Goal: Find specific page/section: Find specific page/section

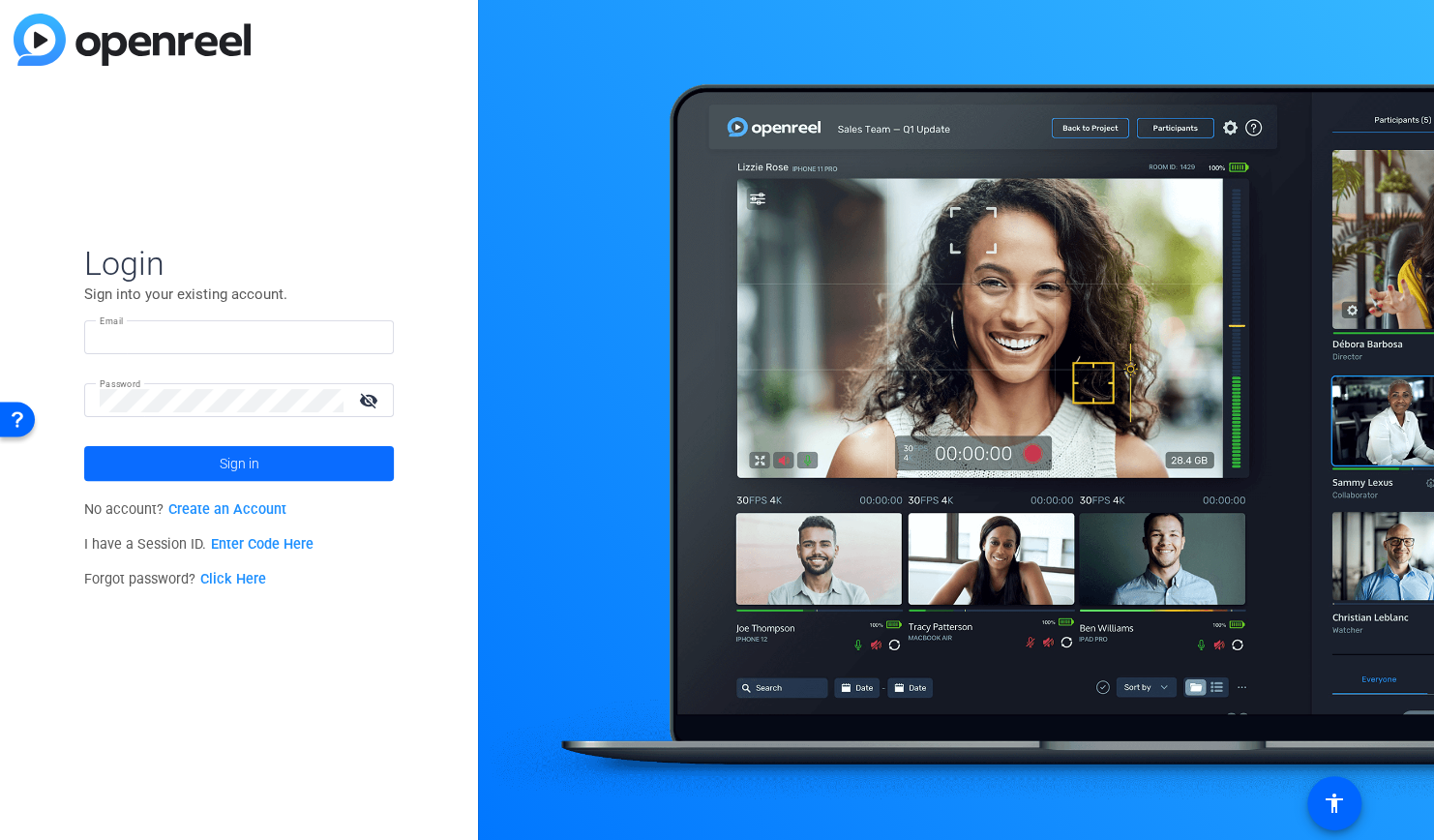
type input "[PERSON_NAME][EMAIL_ADDRESS][PERSON_NAME][DOMAIN_NAME]"
click at [226, 472] on span "Sign in" at bounding box center [239, 463] width 40 height 49
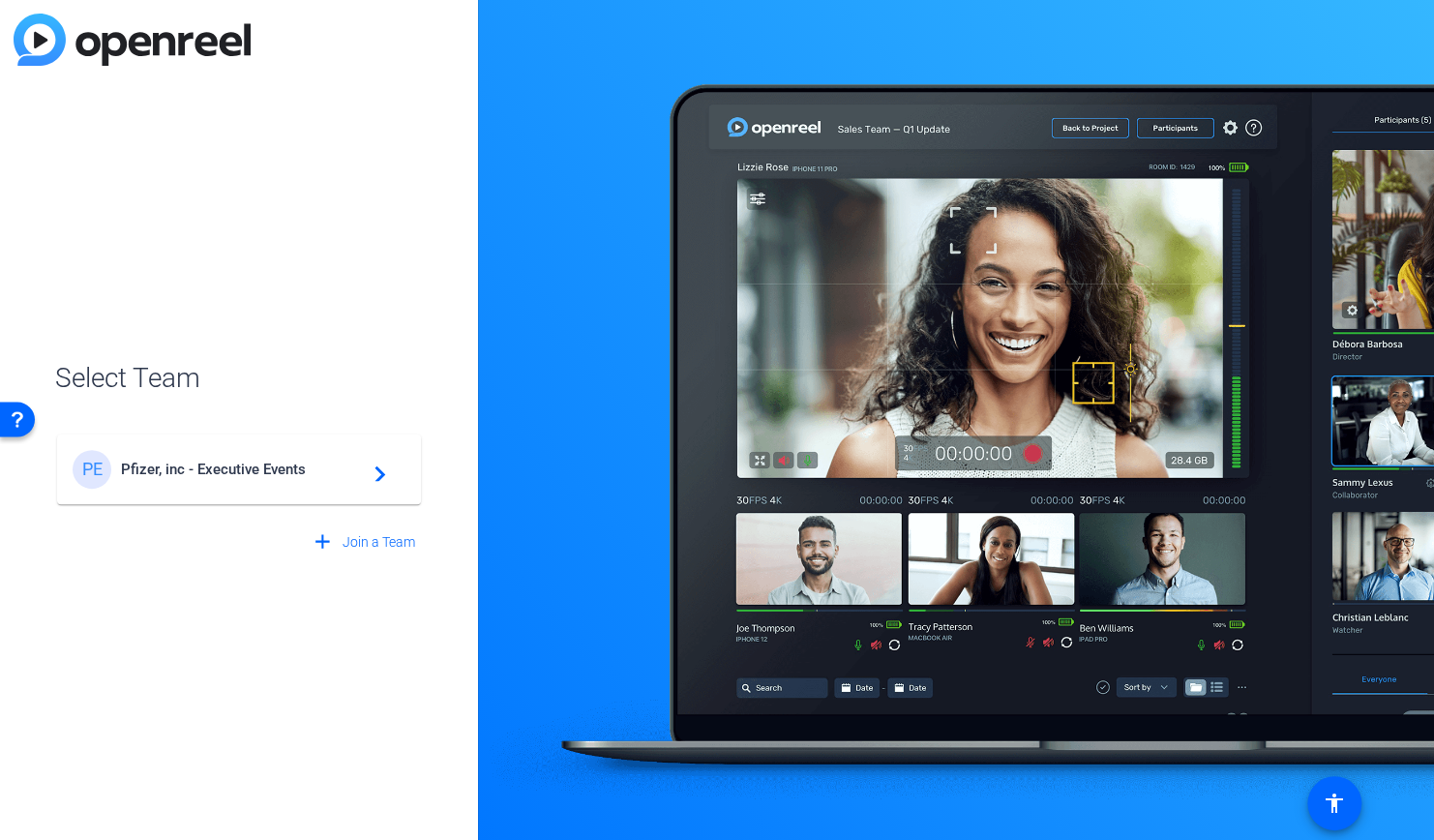
click at [266, 487] on div "PE Pfizer, inc - Executive Events navigate_next" at bounding box center [239, 469] width 333 height 39
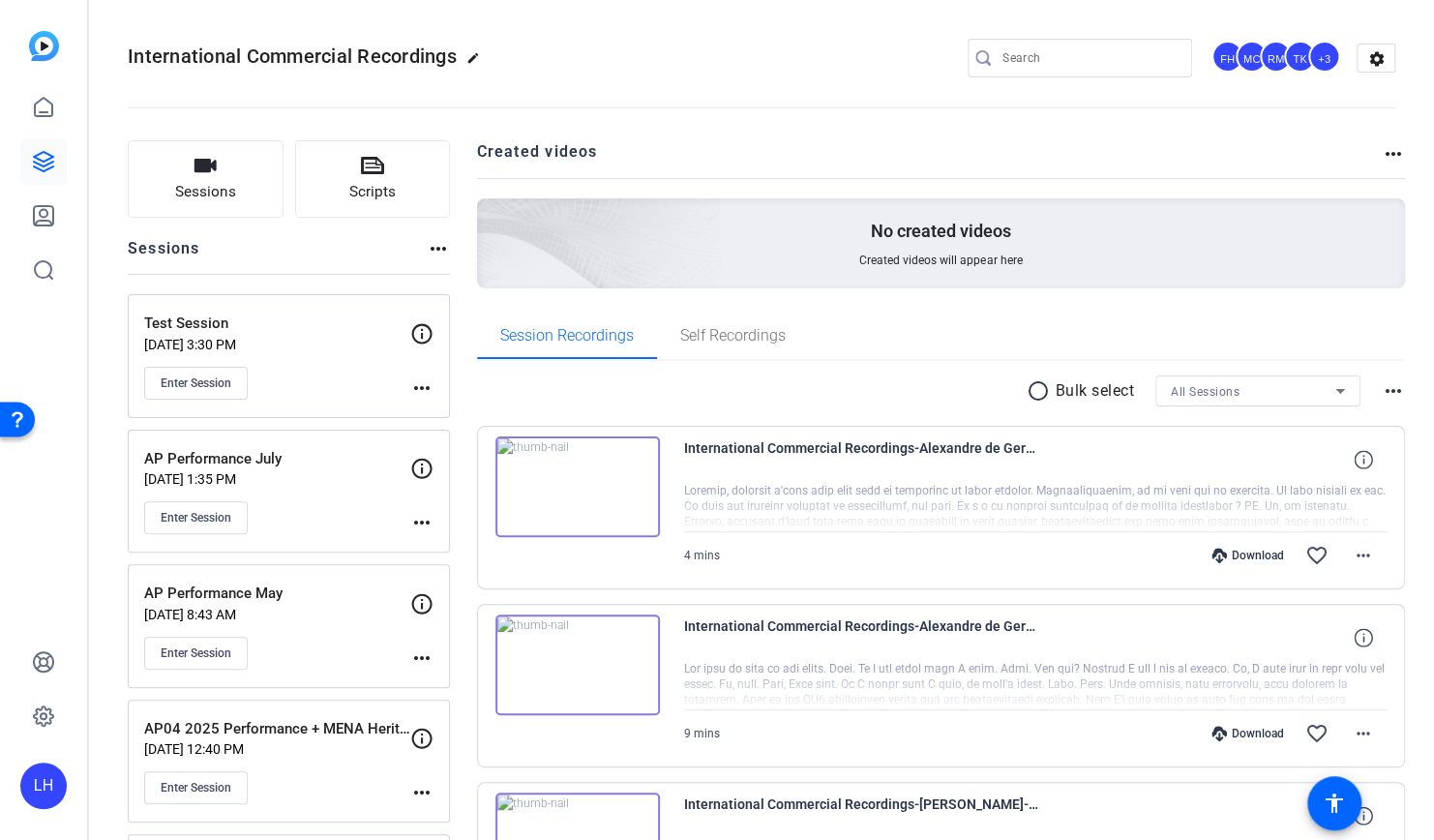
click at [292, 464] on p "AP Performance July" at bounding box center [277, 459] width 266 height 22
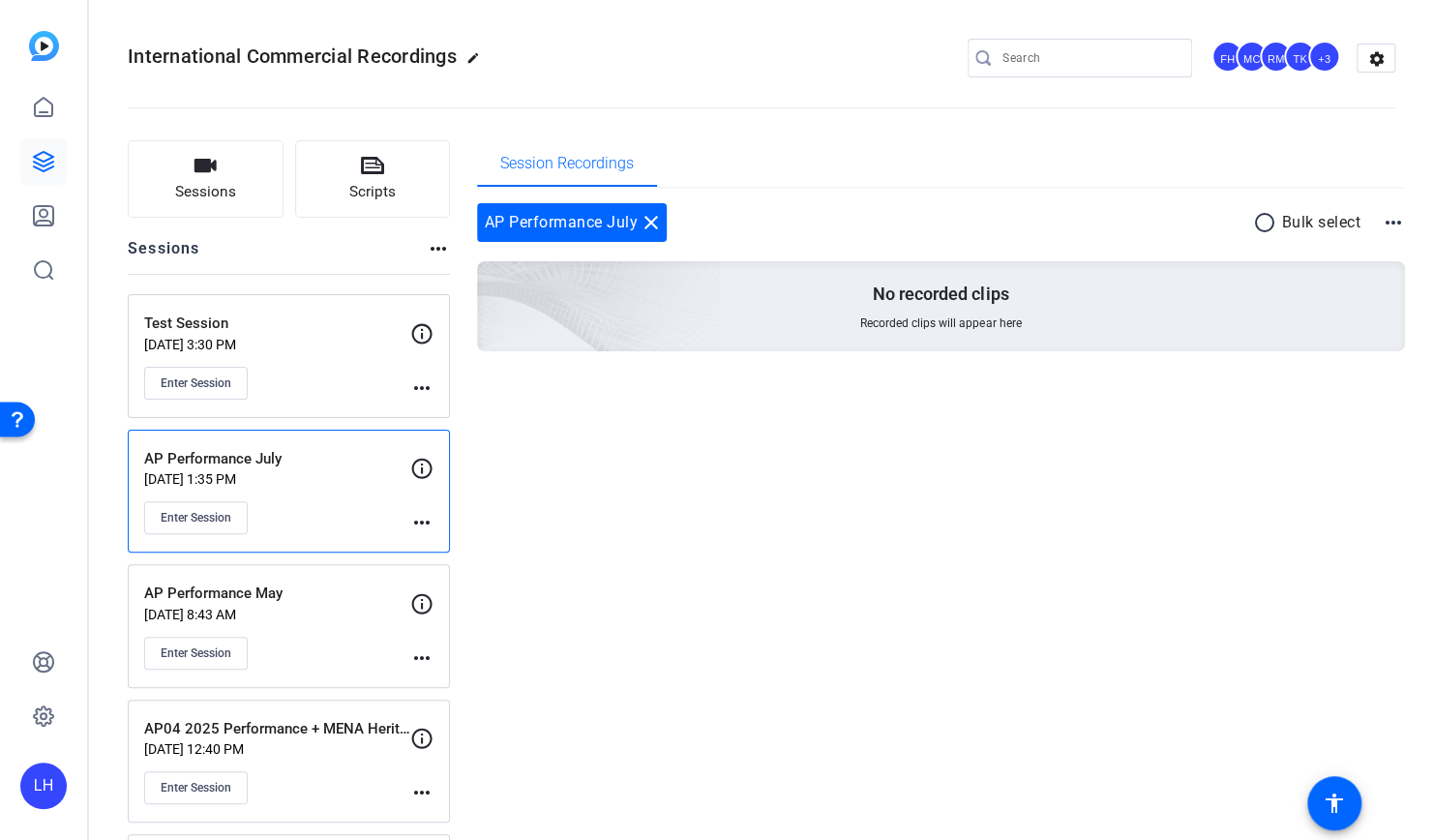
click at [297, 597] on p "AP Performance May" at bounding box center [277, 593] width 266 height 22
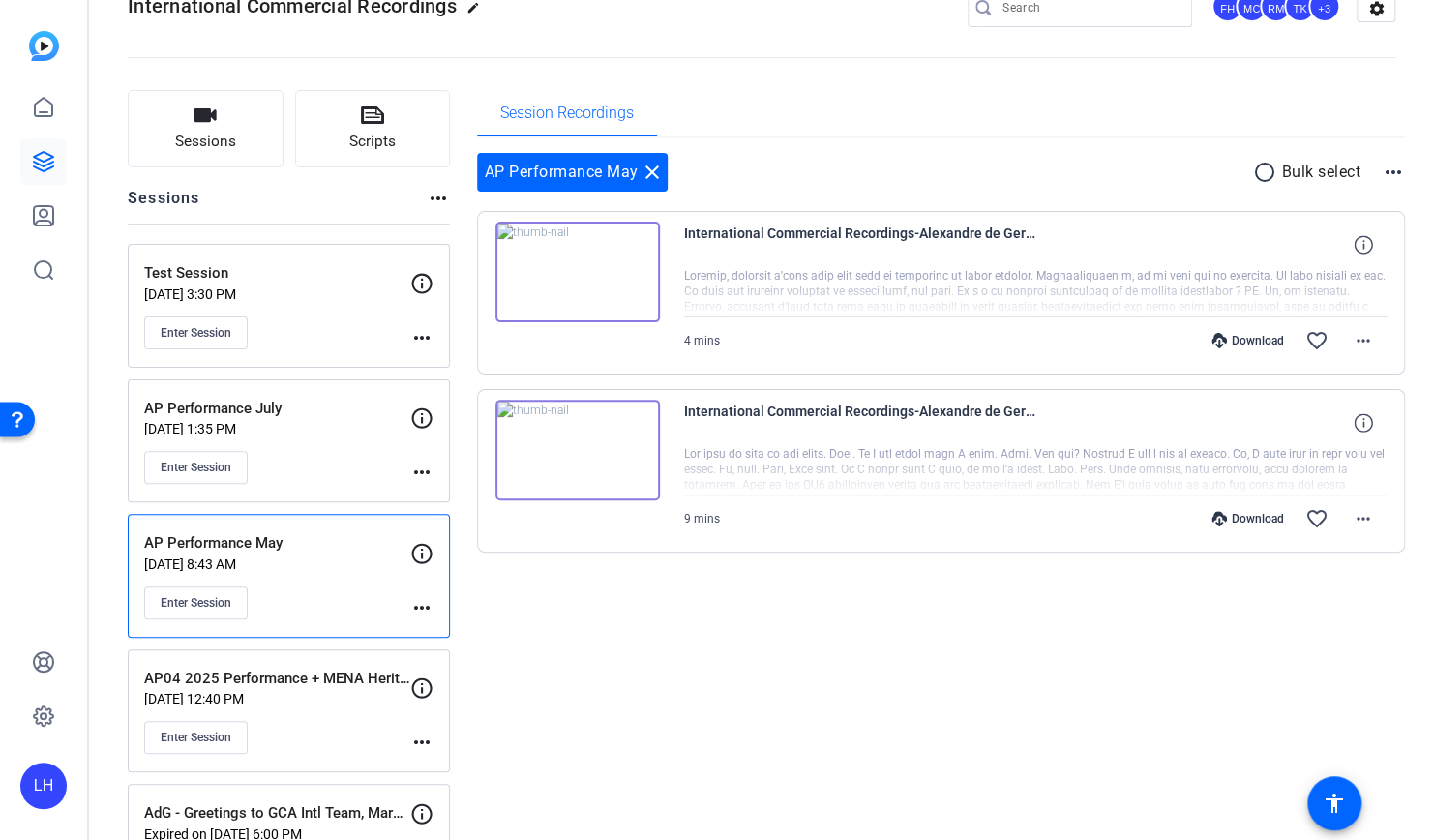
scroll to position [97, 0]
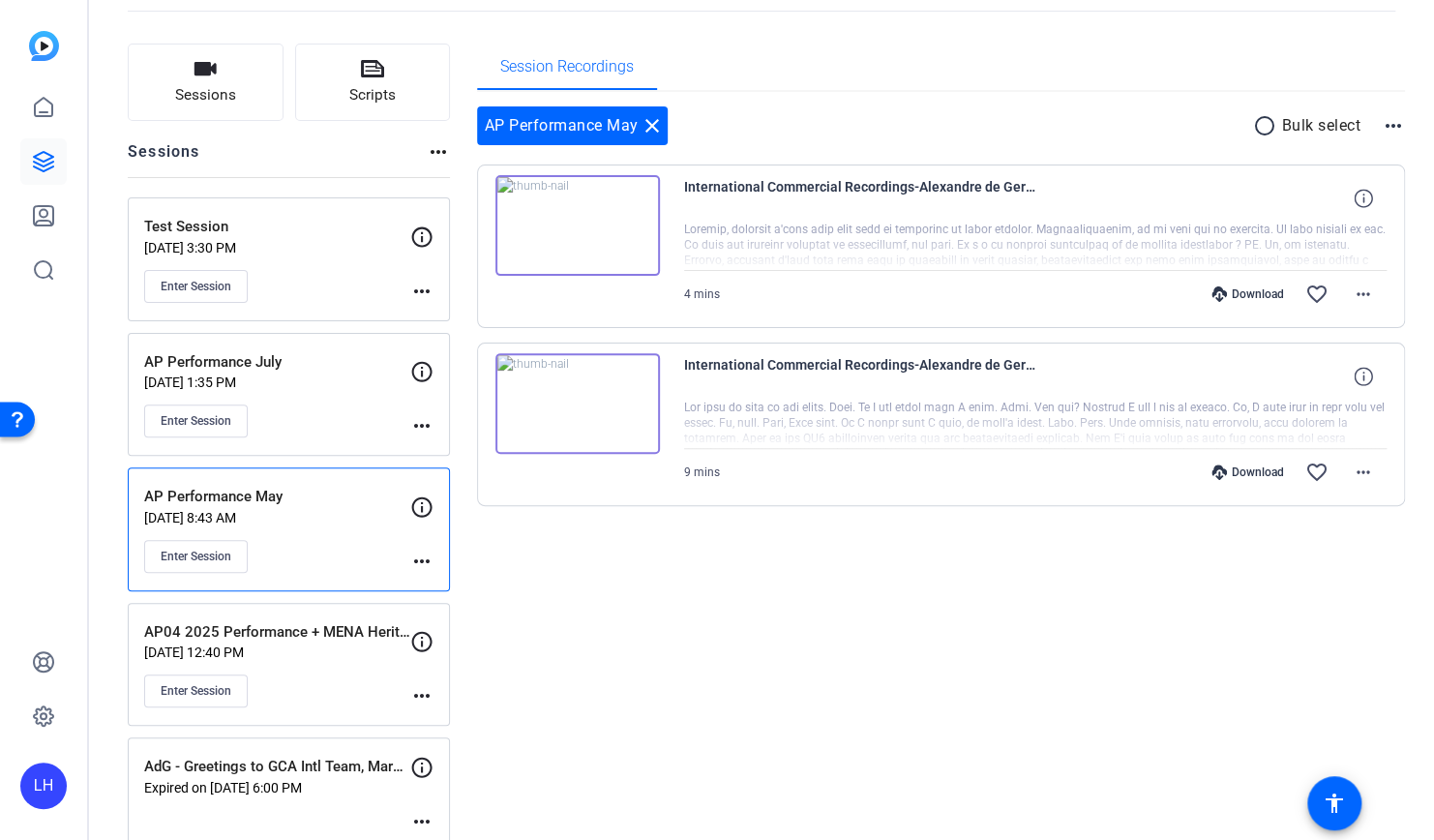
click at [300, 407] on div "Enter Session" at bounding box center [277, 420] width 266 height 33
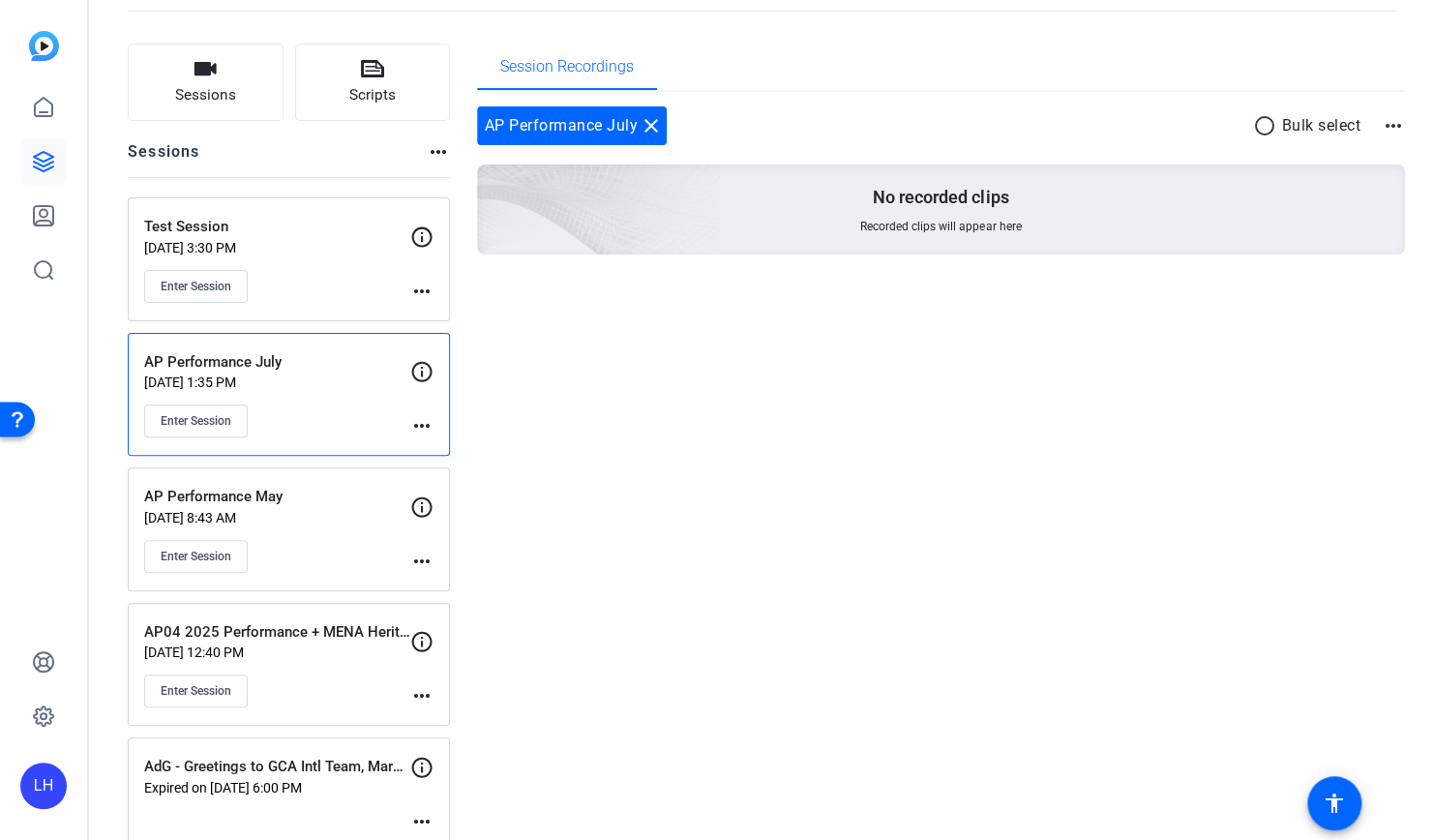
scroll to position [0, 0]
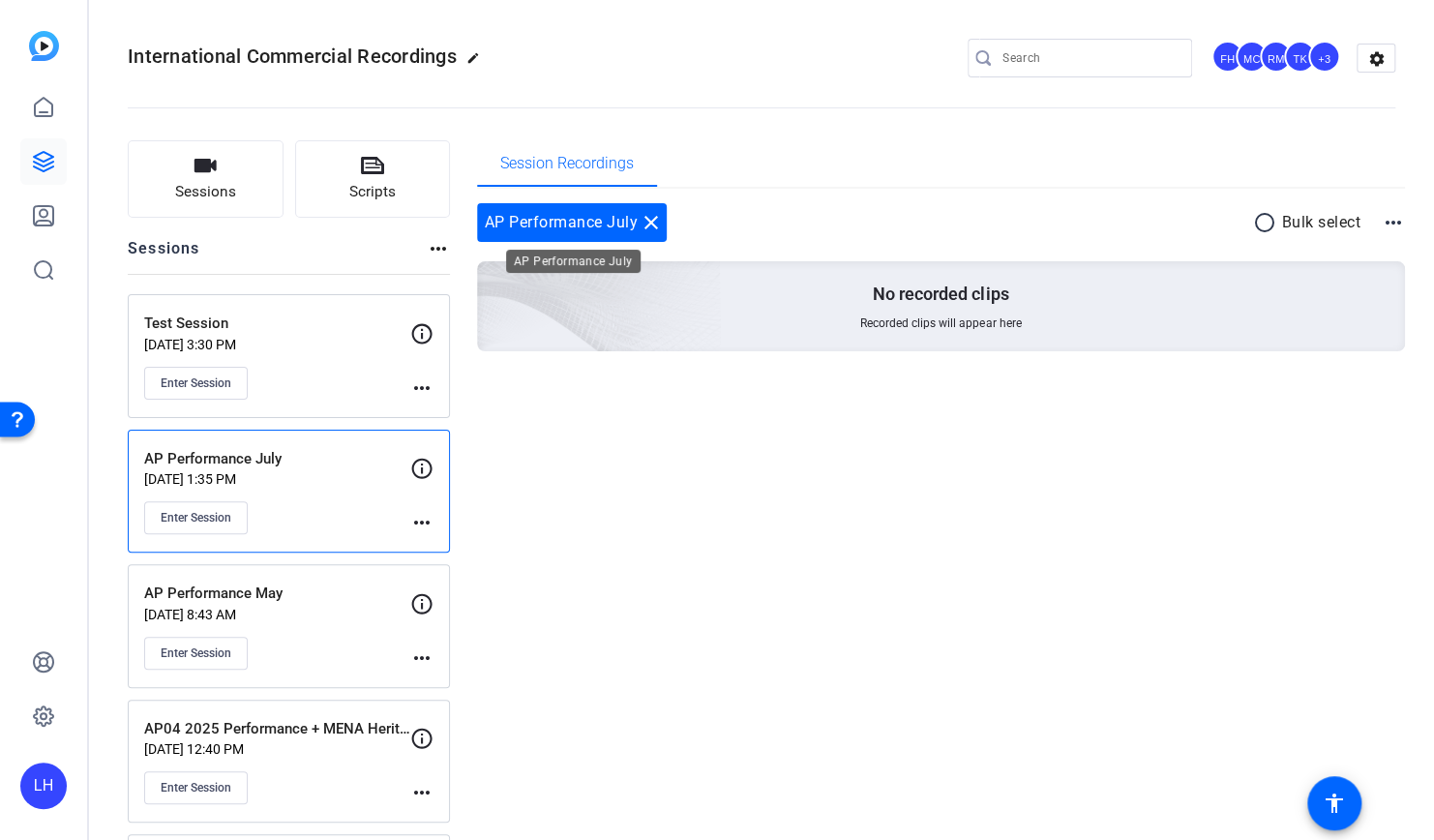
click at [653, 221] on mat-icon "close" at bounding box center [651, 222] width 23 height 23
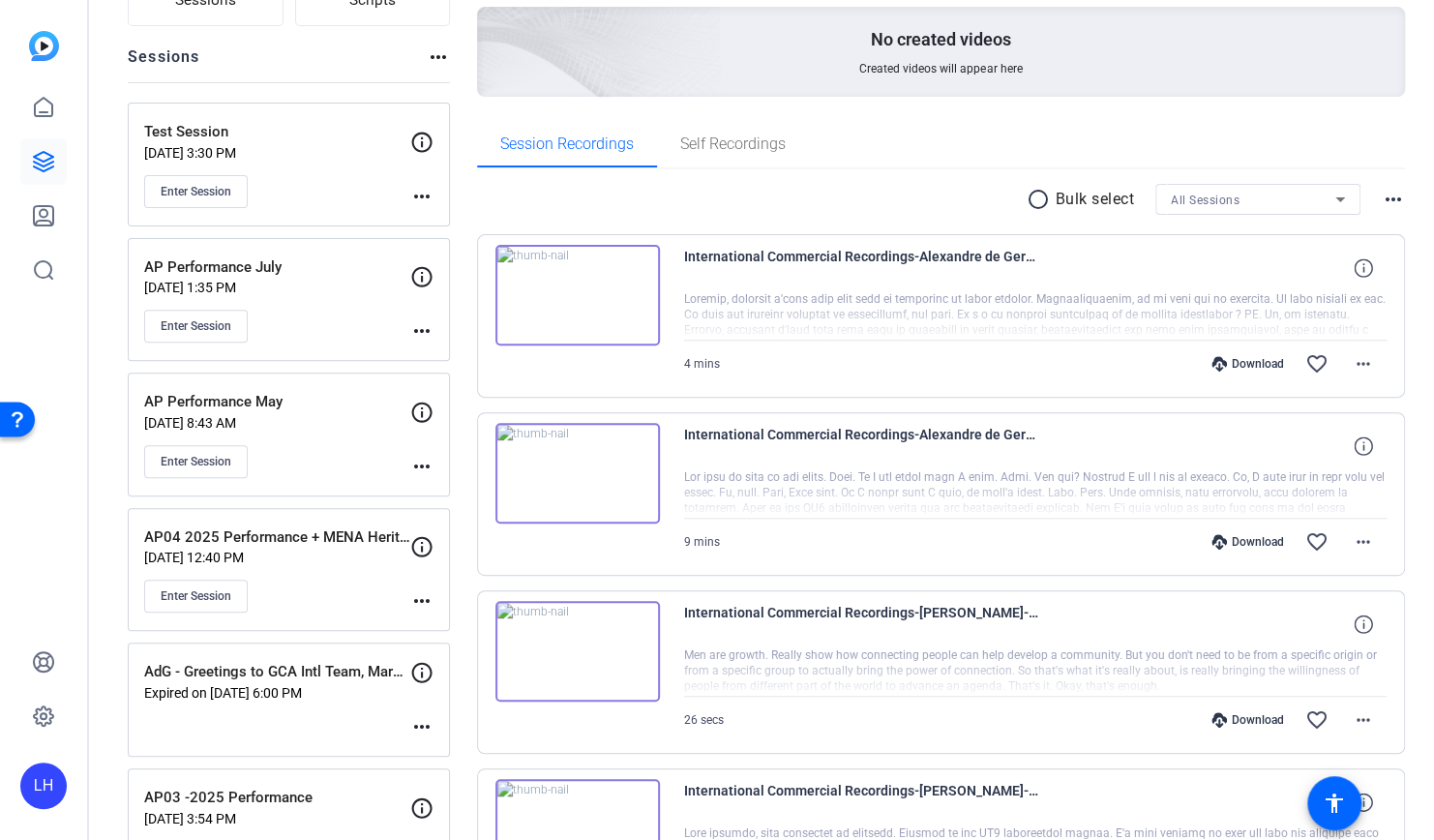
scroll to position [193, 0]
click at [307, 433] on div "AP Performance May [DATE] 8:43 AM Enter Session" at bounding box center [277, 432] width 266 height 87
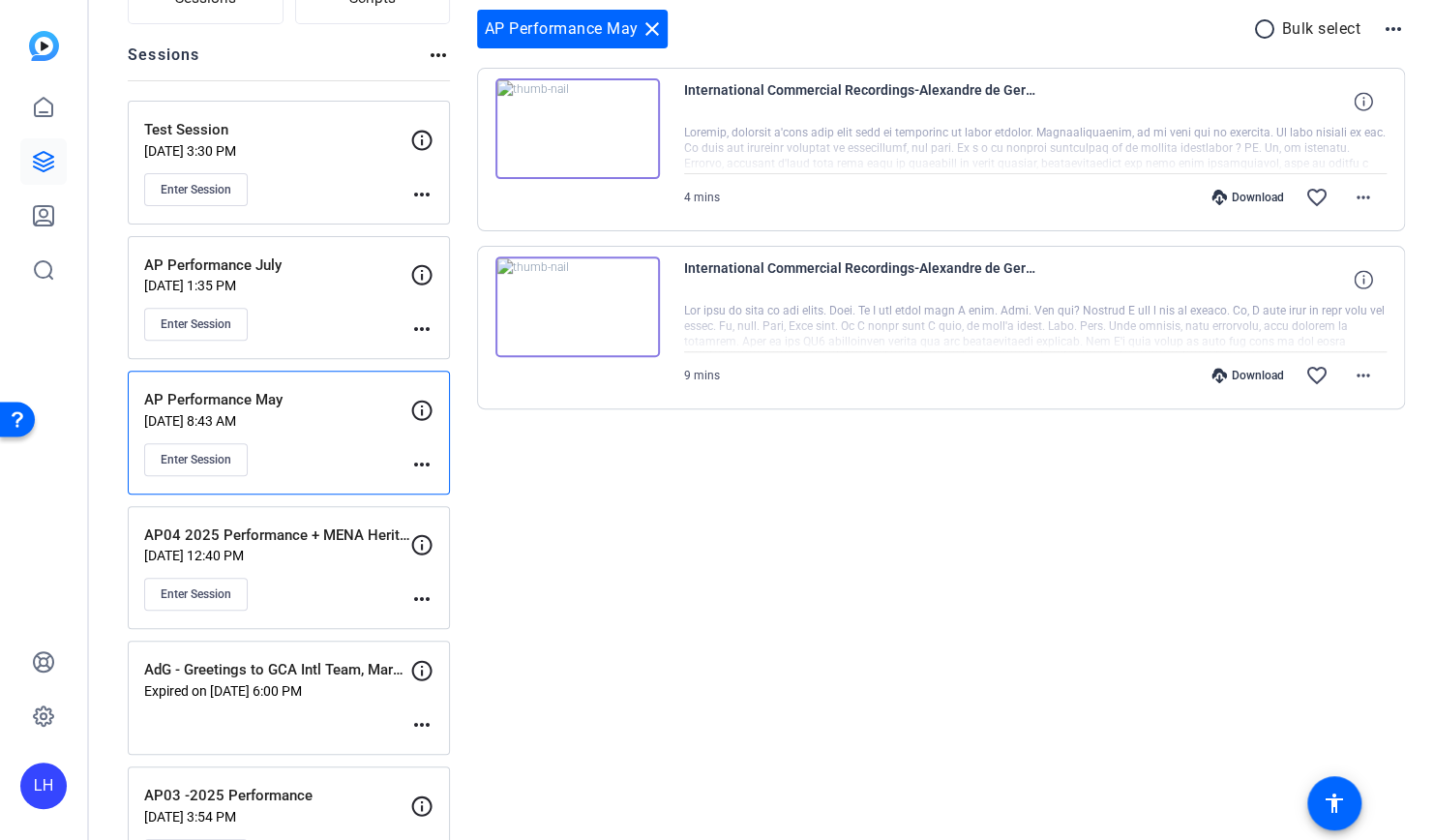
scroll to position [291, 0]
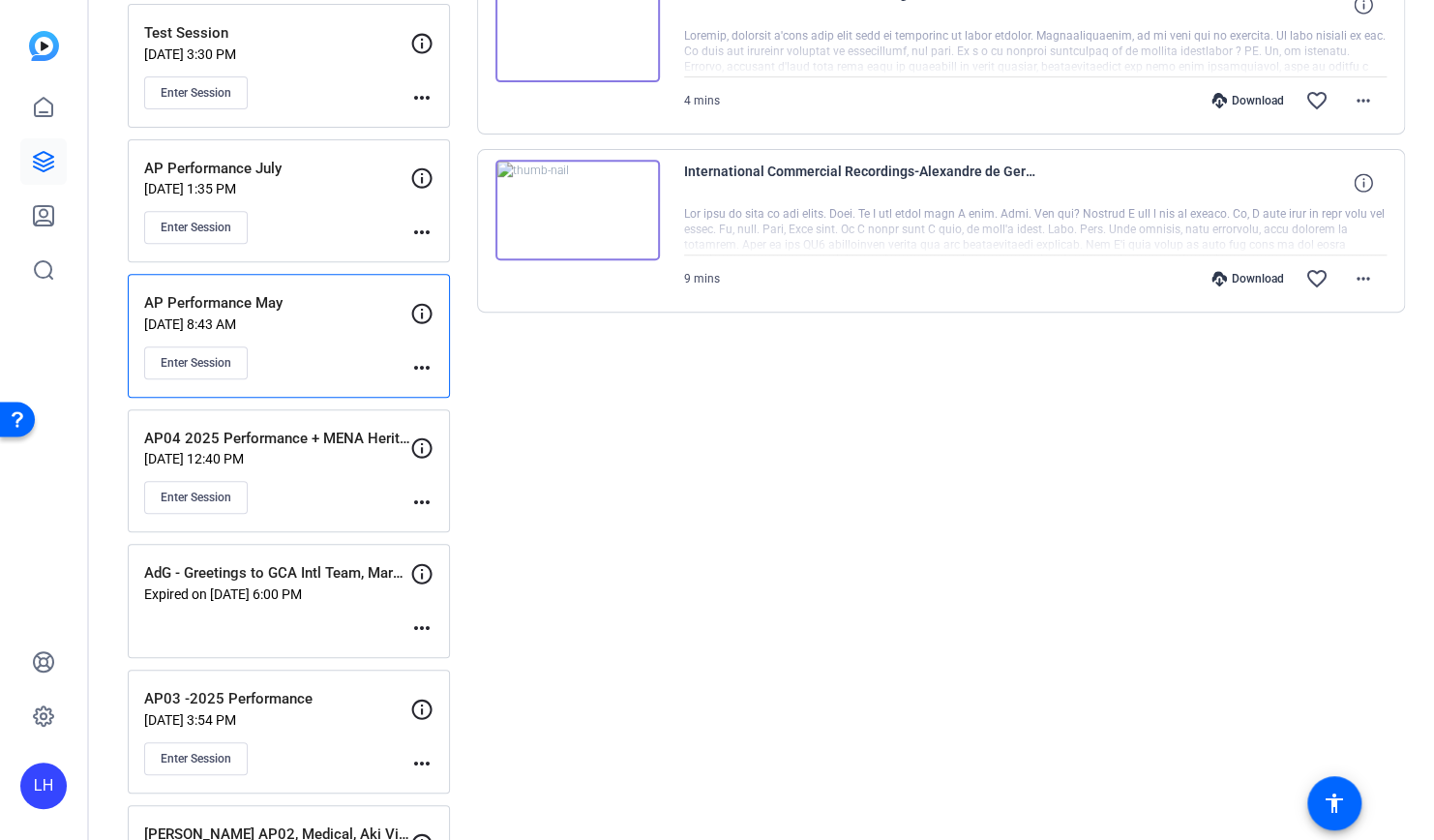
click at [321, 484] on div "Enter Session" at bounding box center [277, 497] width 266 height 33
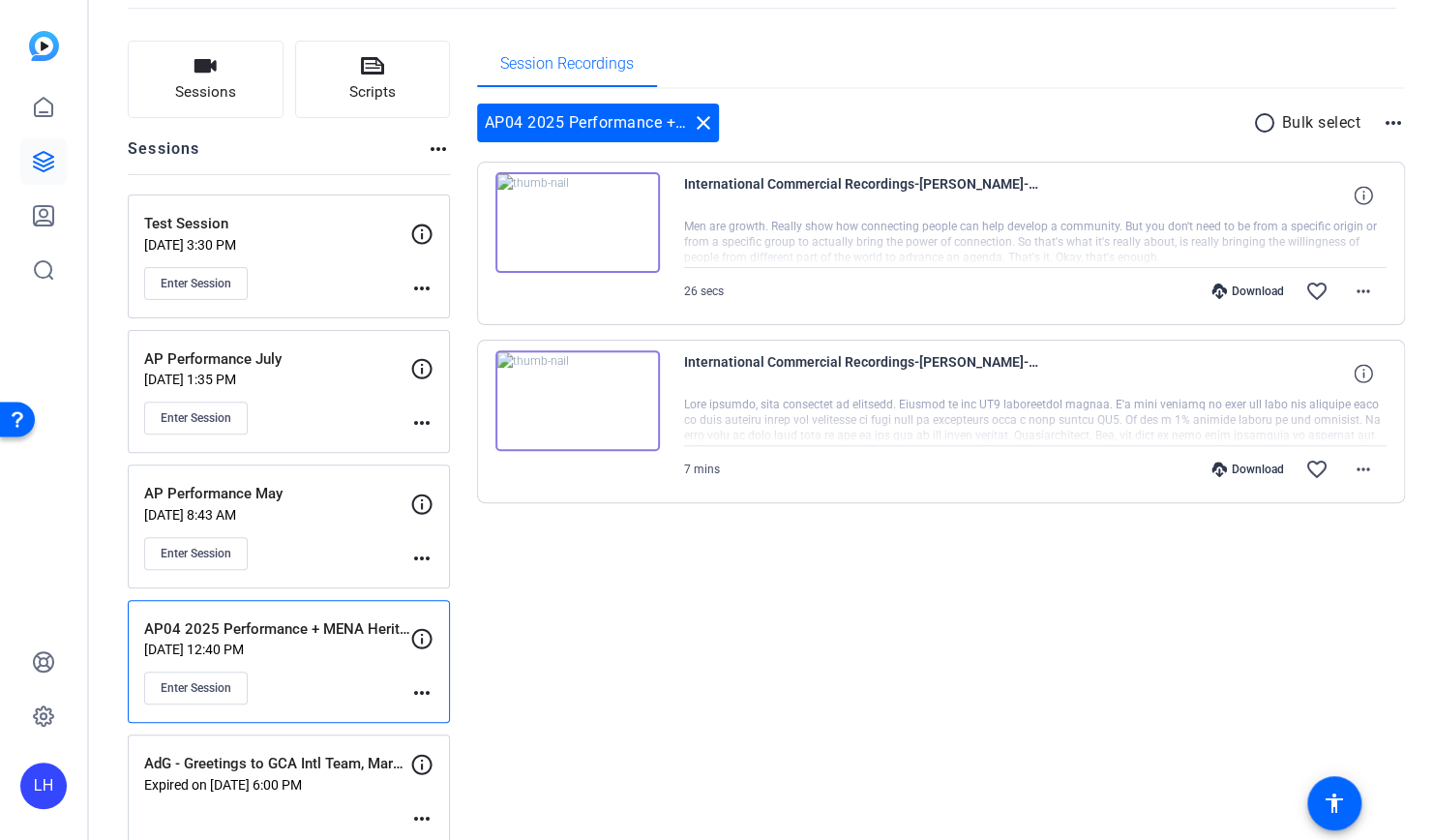
scroll to position [97, 0]
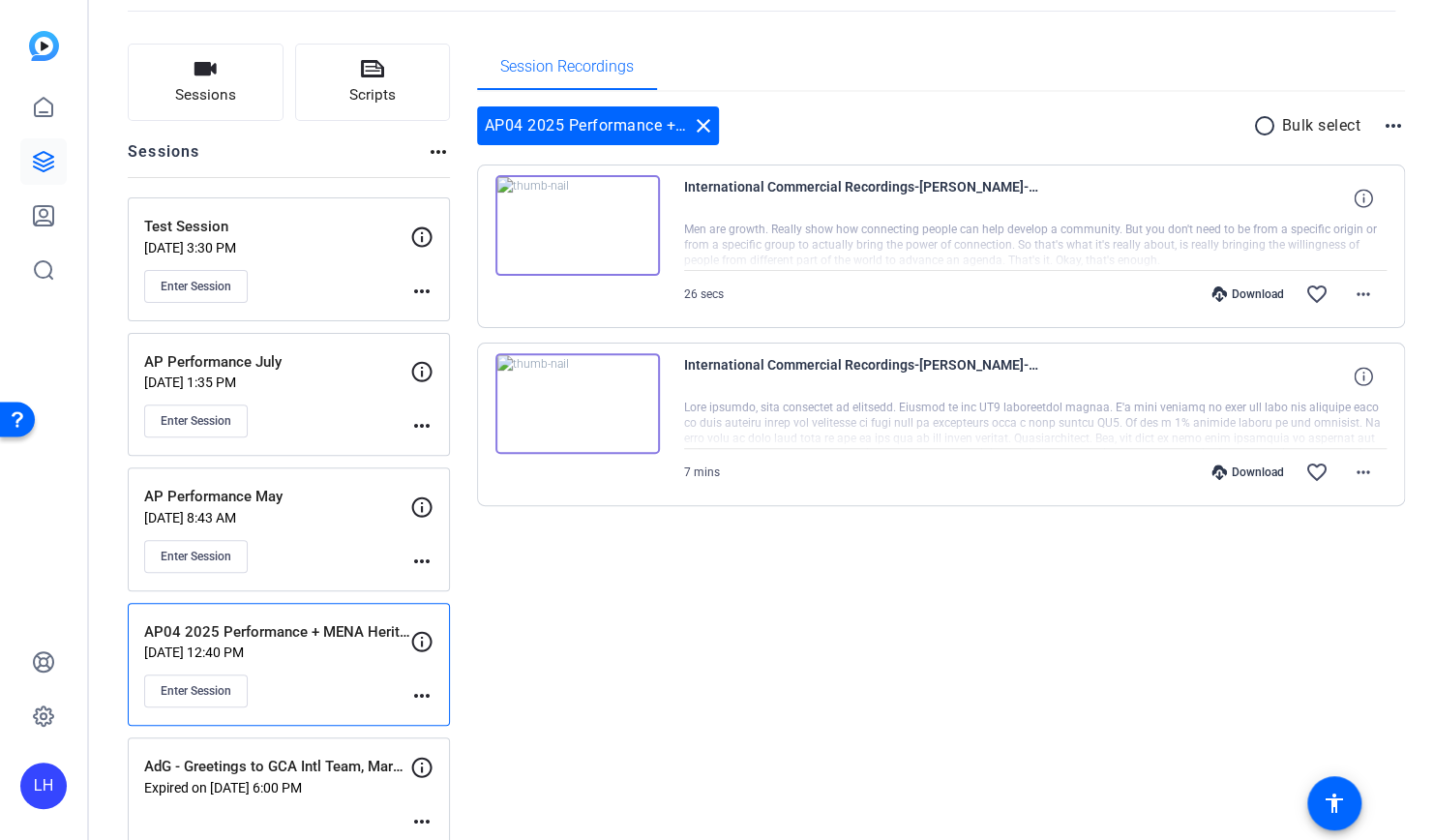
click at [322, 494] on p "AP Performance May" at bounding box center [277, 497] width 266 height 22
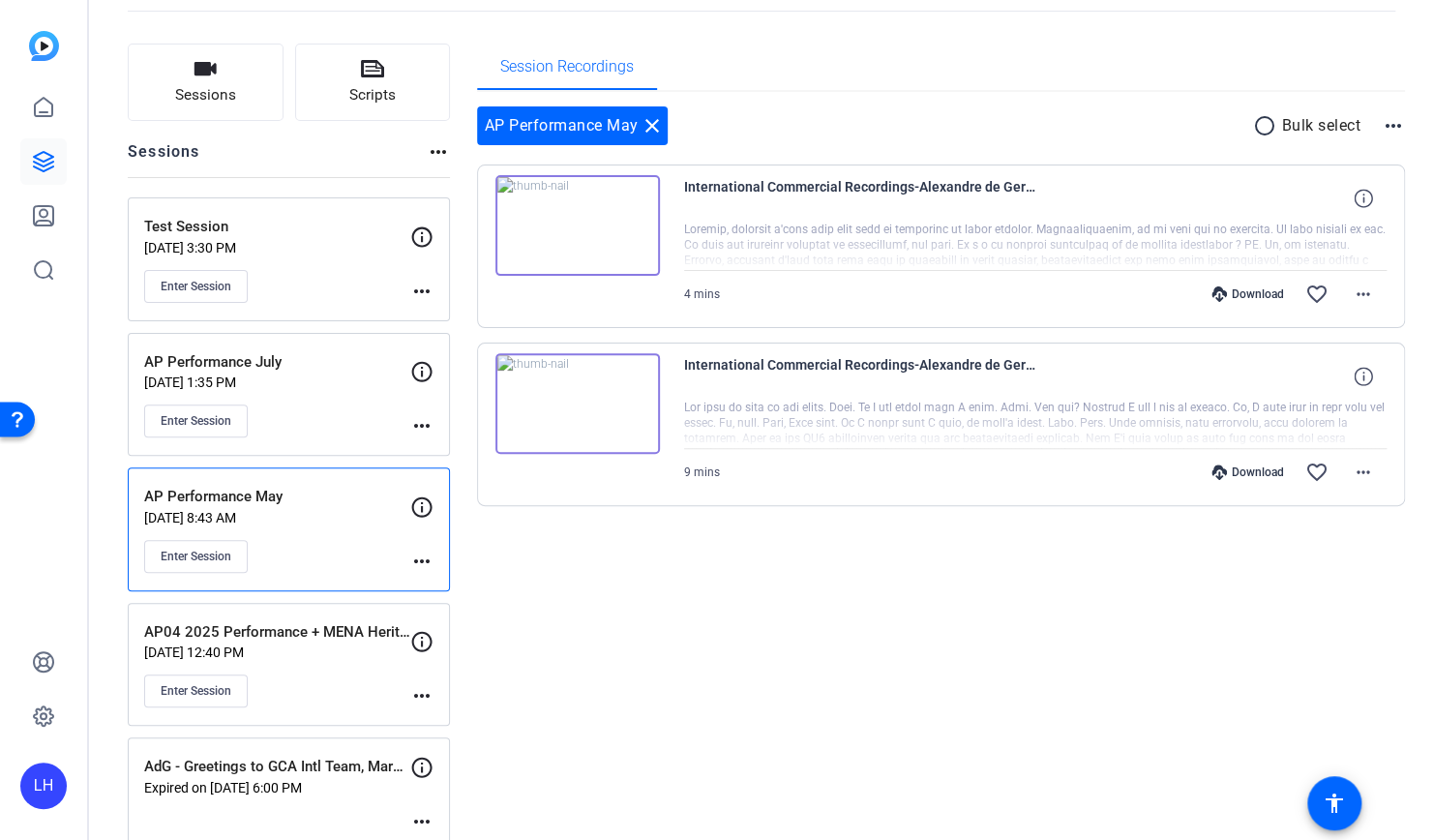
click at [314, 343] on div "AP Performance July [DATE] 1:35 PM Enter Session more_horiz" at bounding box center [289, 395] width 322 height 124
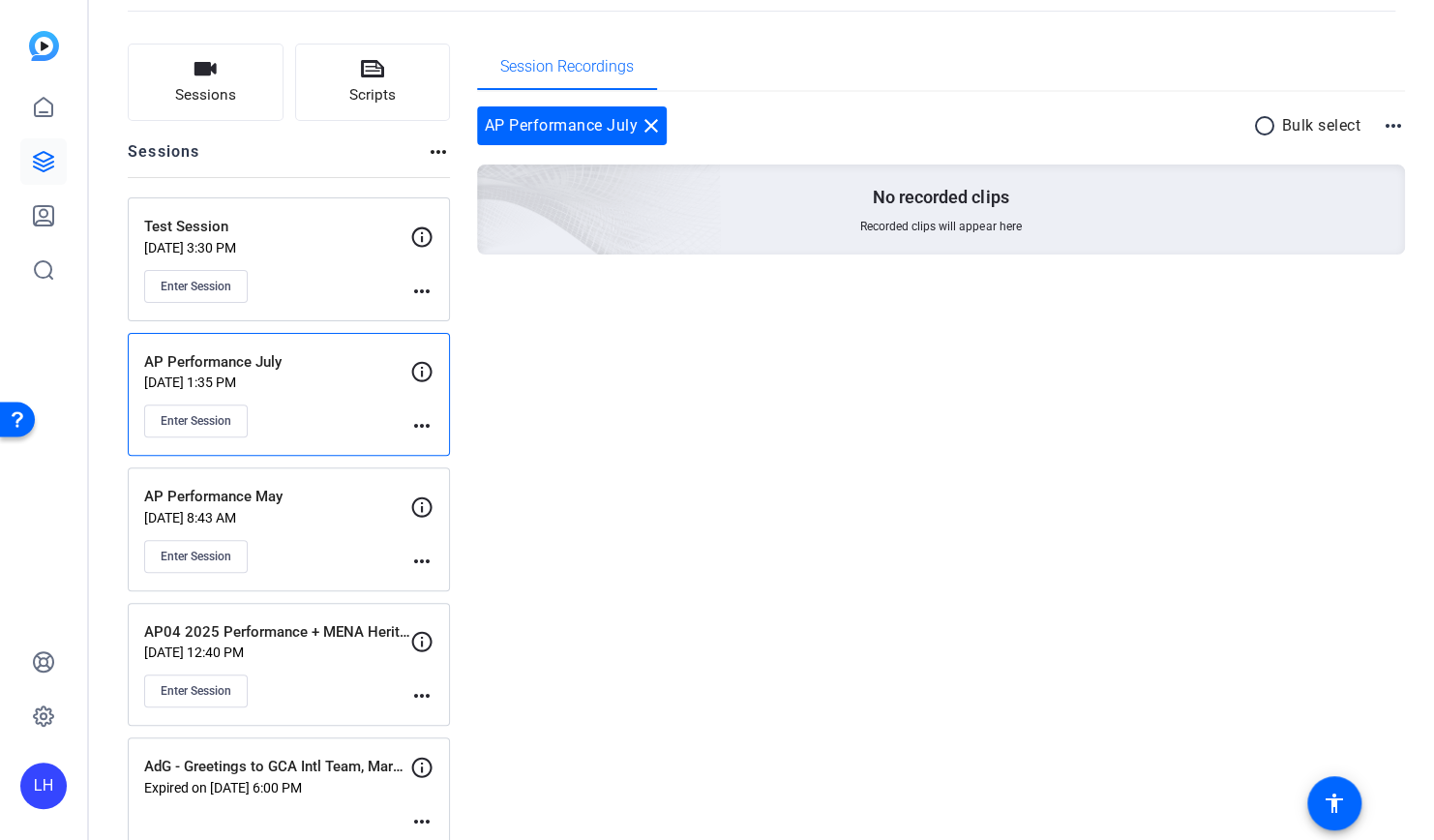
click at [314, 248] on p "[DATE] 3:30 PM" at bounding box center [277, 248] width 266 height 16
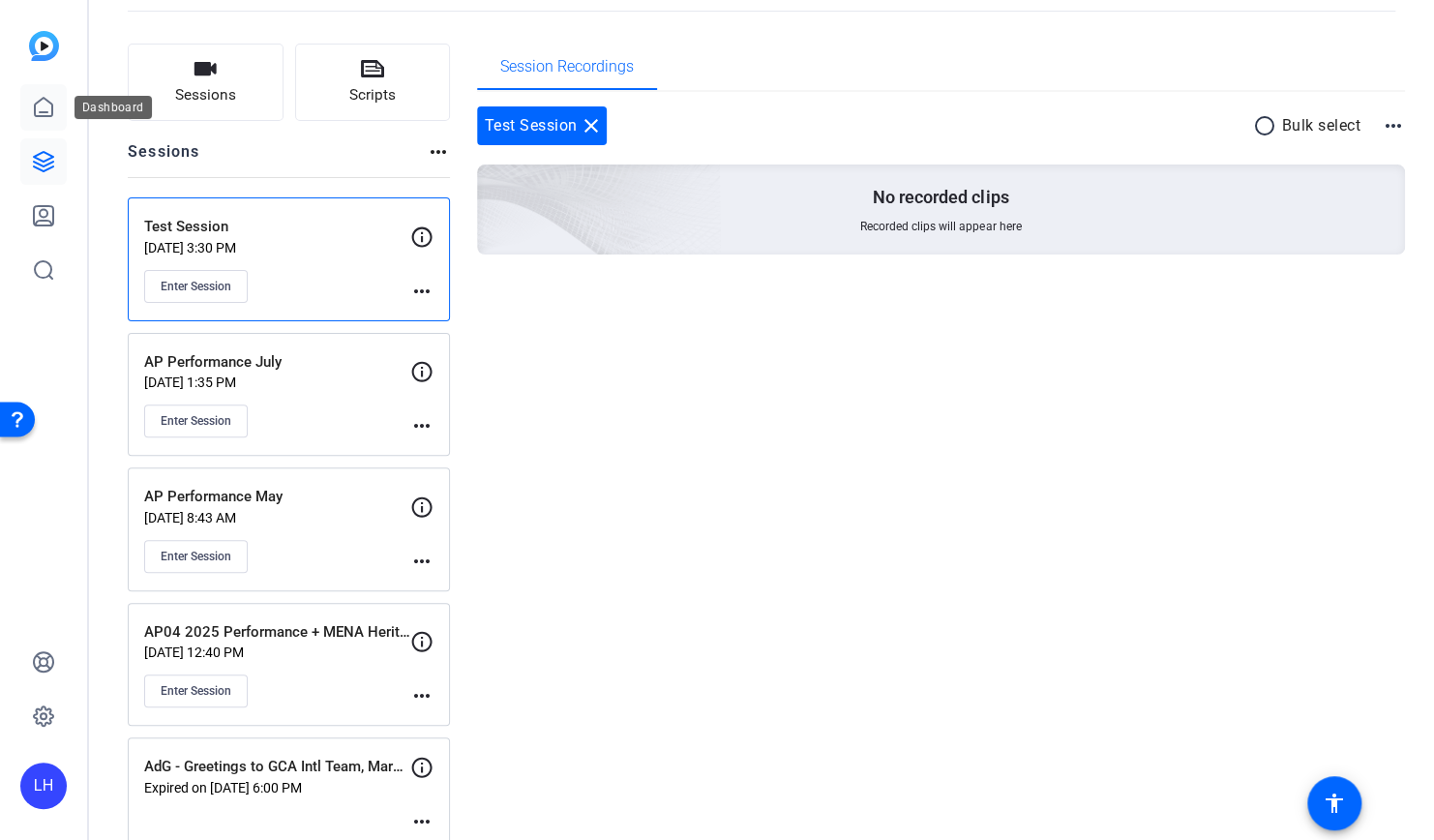
click at [50, 104] on icon at bounding box center [43, 107] width 23 height 23
